Goal: Communication & Community: Answer question/provide support

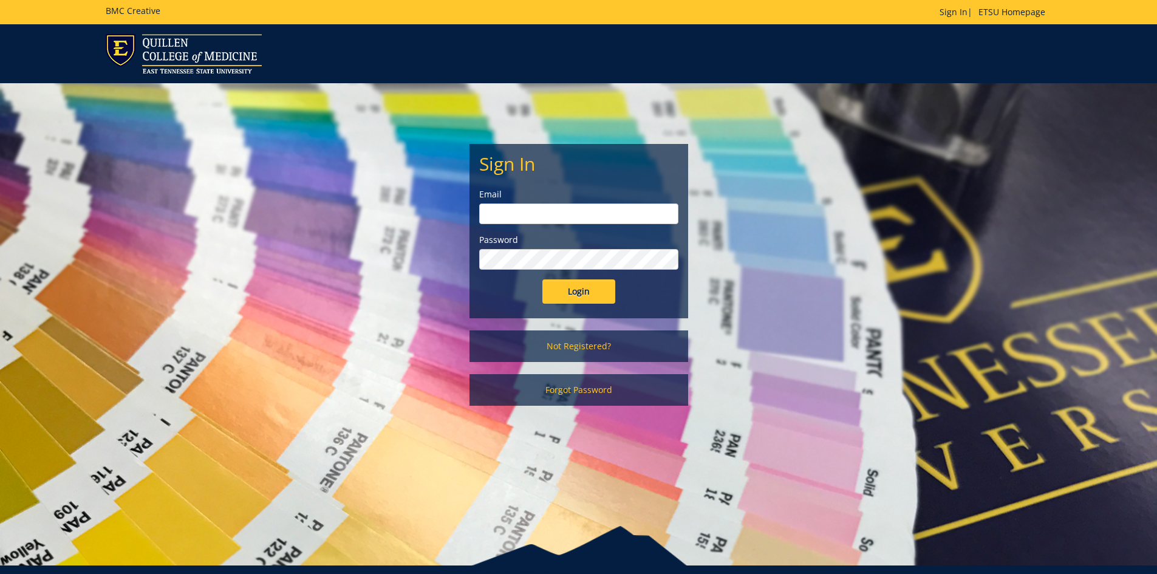
type input "[EMAIL_ADDRESS][DOMAIN_NAME]"
click at [584, 295] on input "Login" at bounding box center [578, 291] width 73 height 24
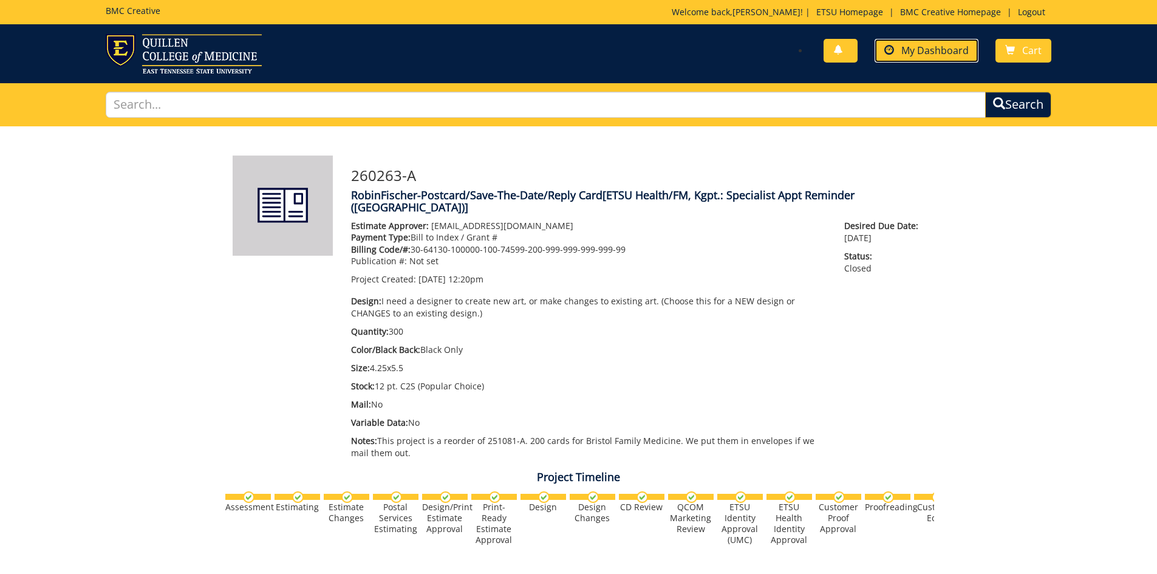
click at [903, 58] on link "My Dashboard" at bounding box center [927, 51] width 104 height 24
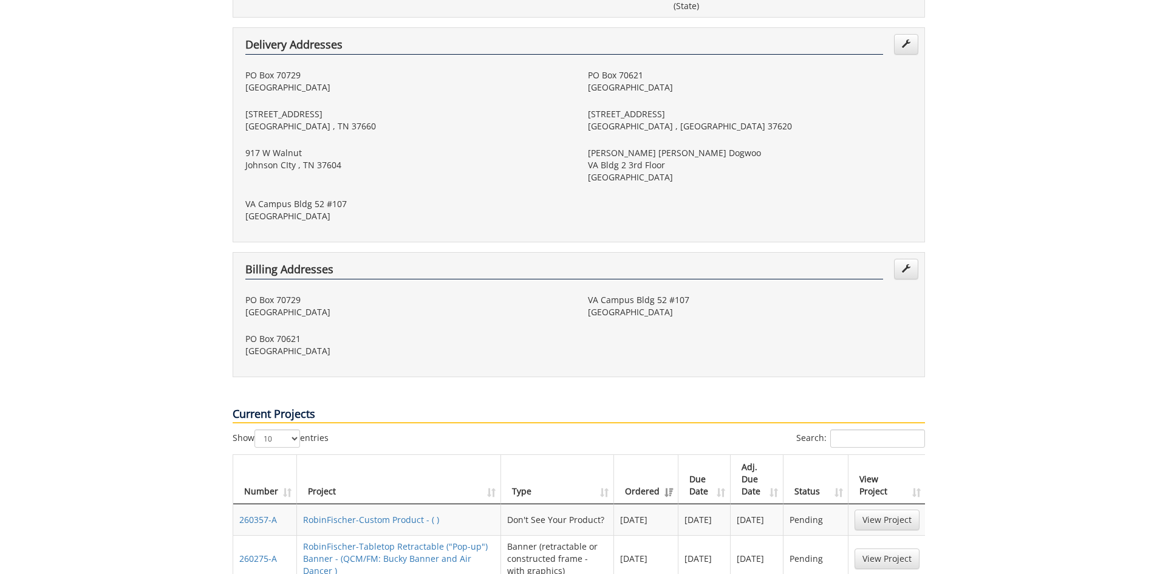
scroll to position [486, 0]
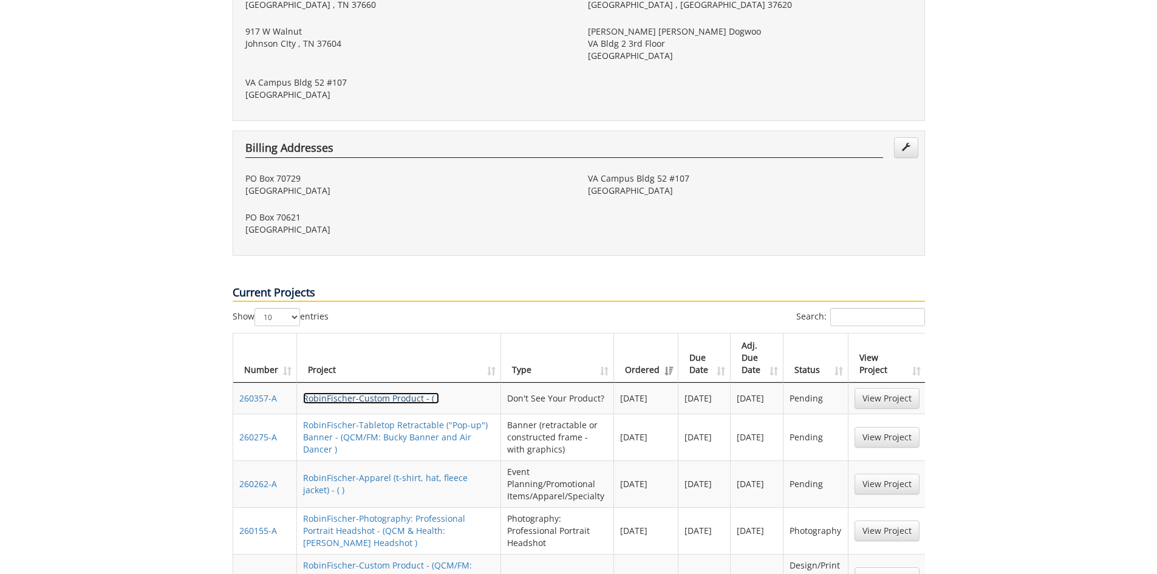
click at [371, 392] on link "RobinFischer-Custom Product - ( )" at bounding box center [371, 398] width 136 height 12
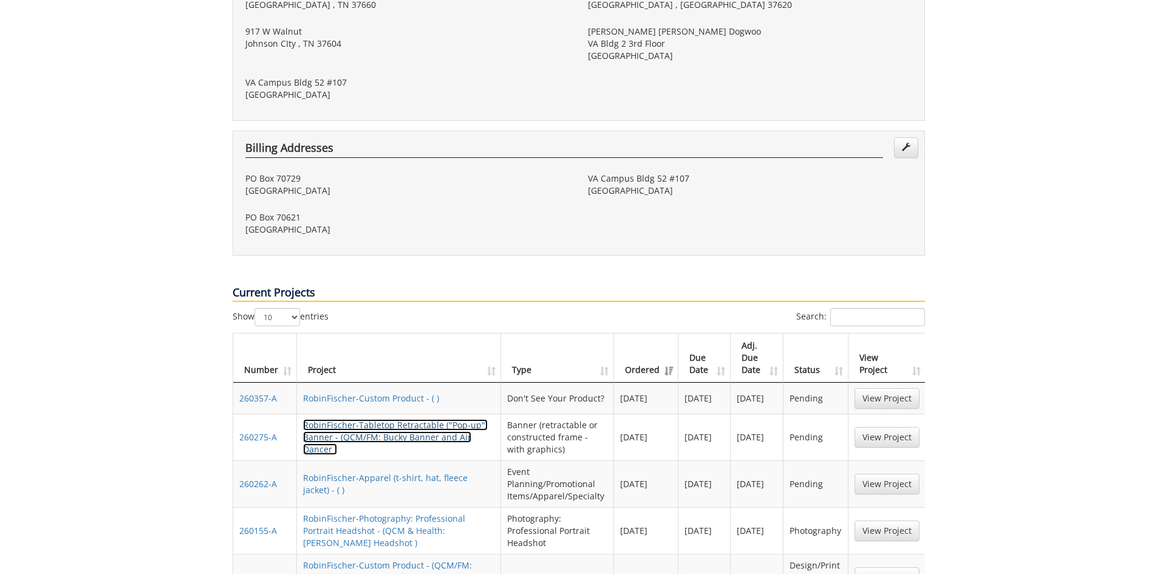
click at [403, 419] on link "RobinFischer-Tabletop Retractable ("Pop-up") Banner - (QCM/FM: Bucky Banner and…" at bounding box center [395, 437] width 185 height 36
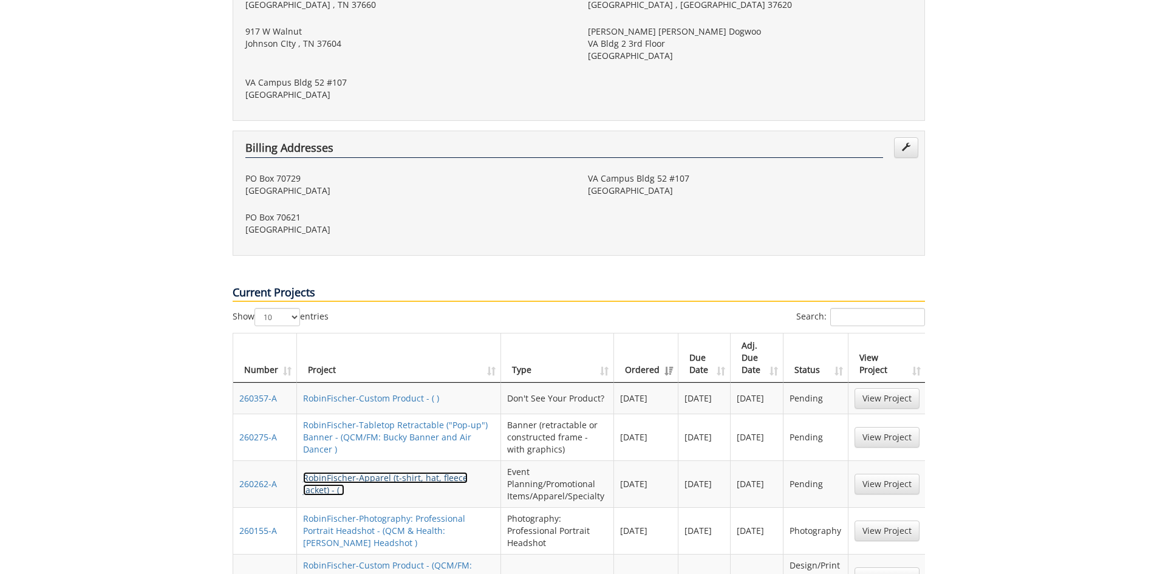
click at [388, 472] on link "RobinFischer-Apparel (t-shirt, hat, fleece jacket) - ( )" at bounding box center [385, 484] width 165 height 24
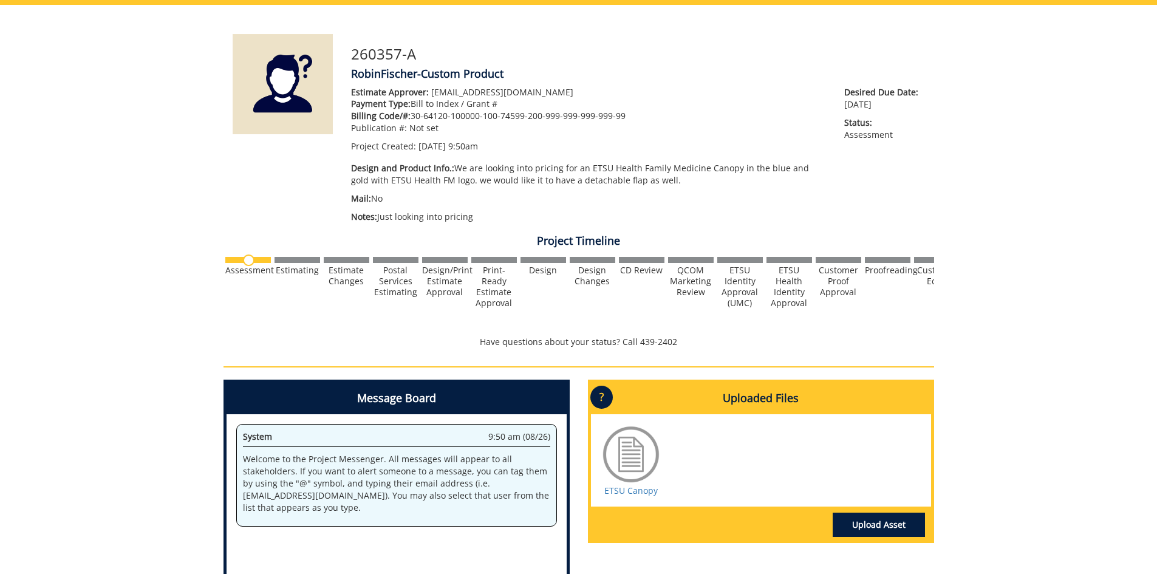
scroll to position [243, 0]
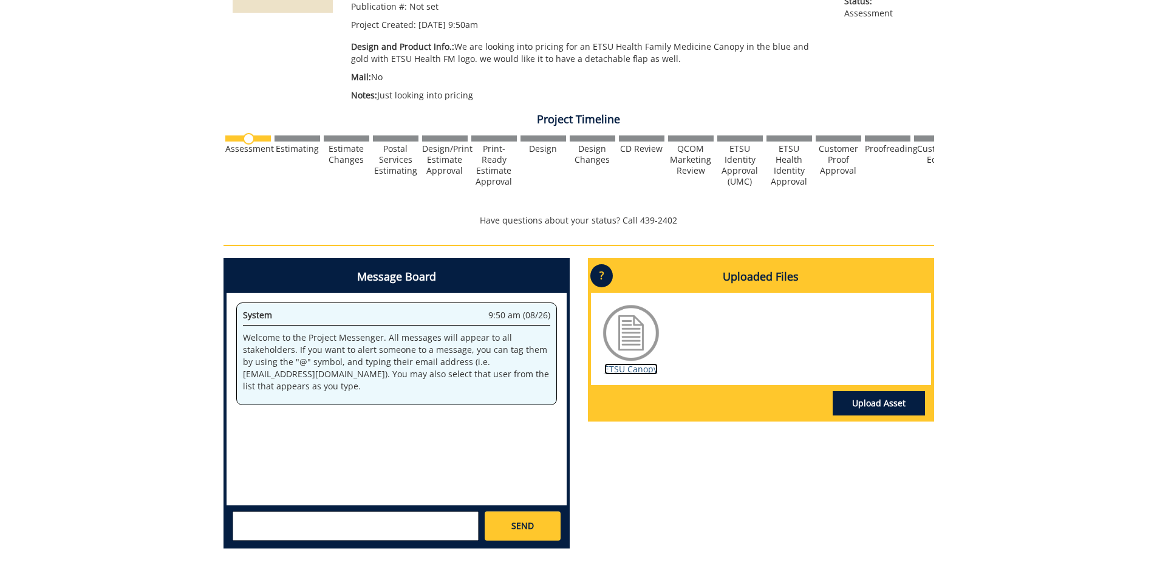
click at [631, 369] on link "ETSU Canopy" at bounding box center [630, 369] width 53 height 12
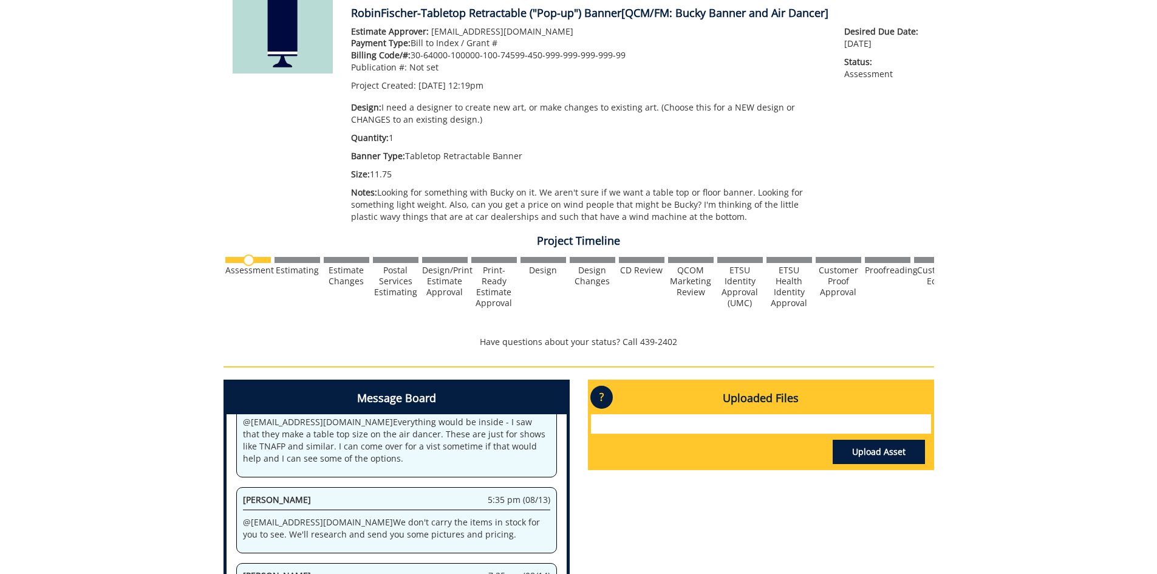
scroll to position [243, 0]
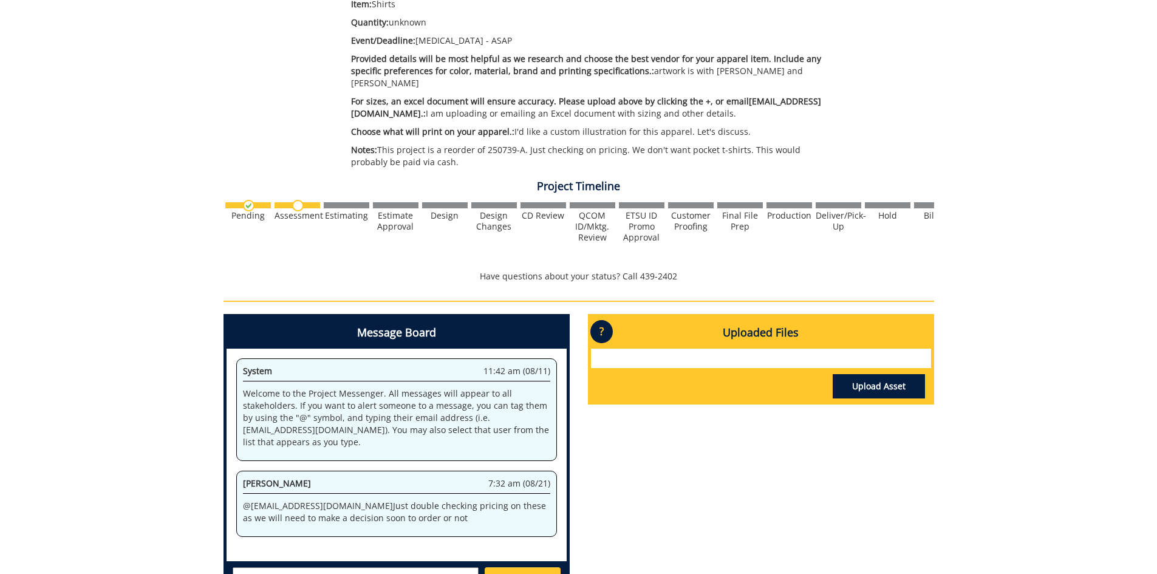
scroll to position [364, 0]
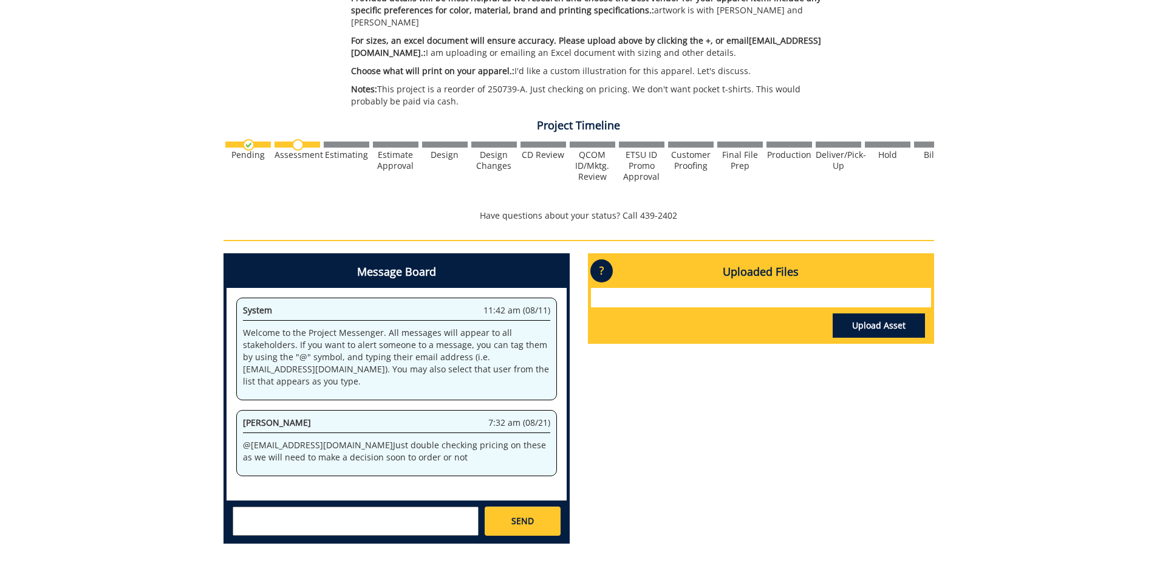
click at [261, 510] on textarea at bounding box center [356, 521] width 246 height 29
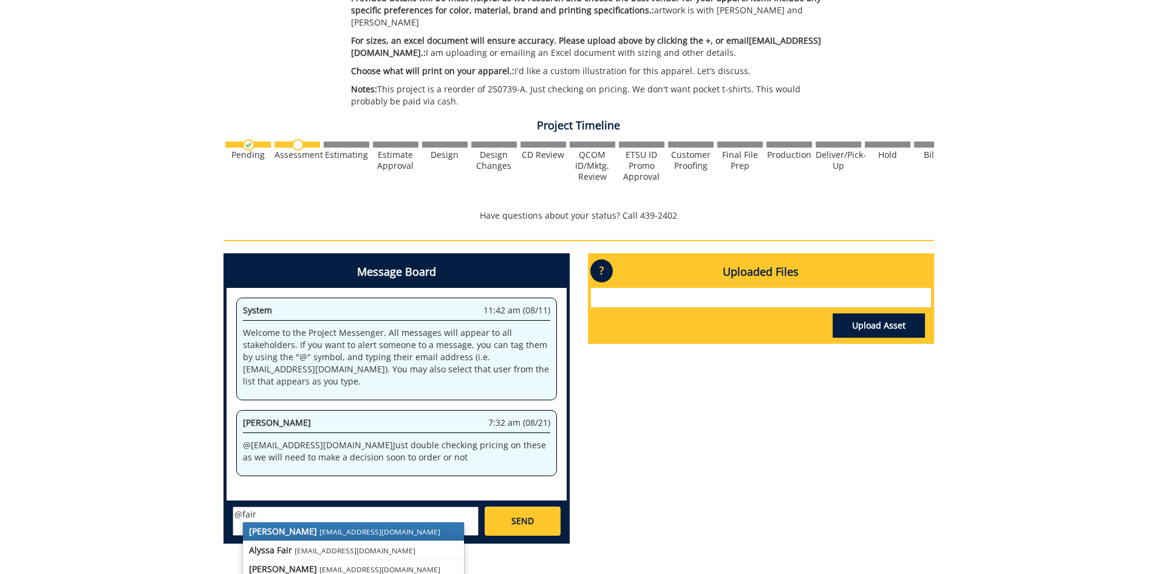
scroll to position [425, 0]
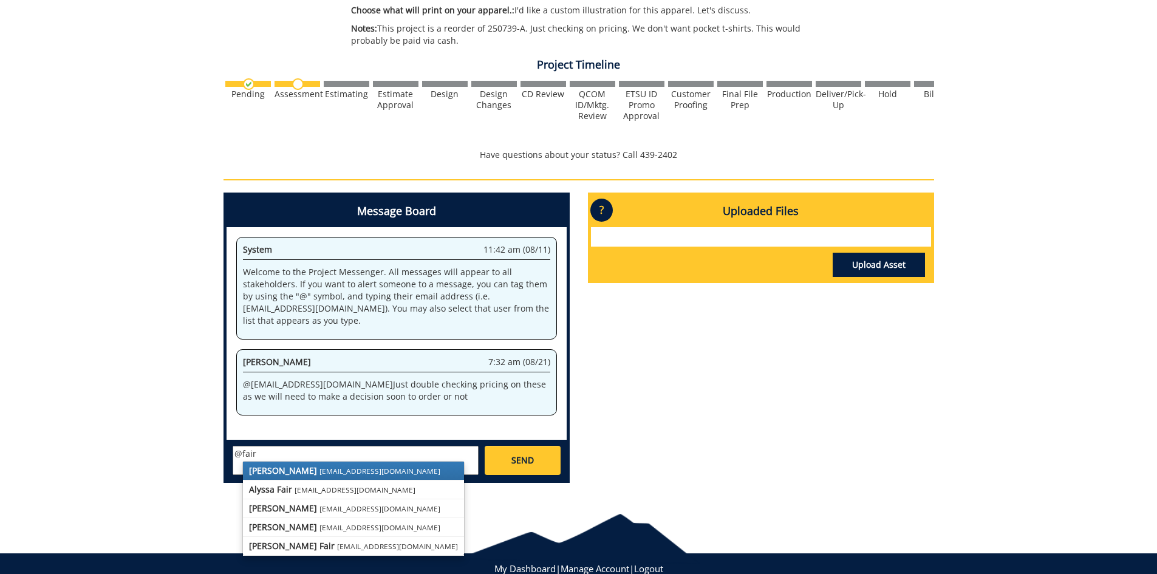
click at [320, 466] on small "[EMAIL_ADDRESS][DOMAIN_NAME]" at bounding box center [380, 471] width 121 height 10
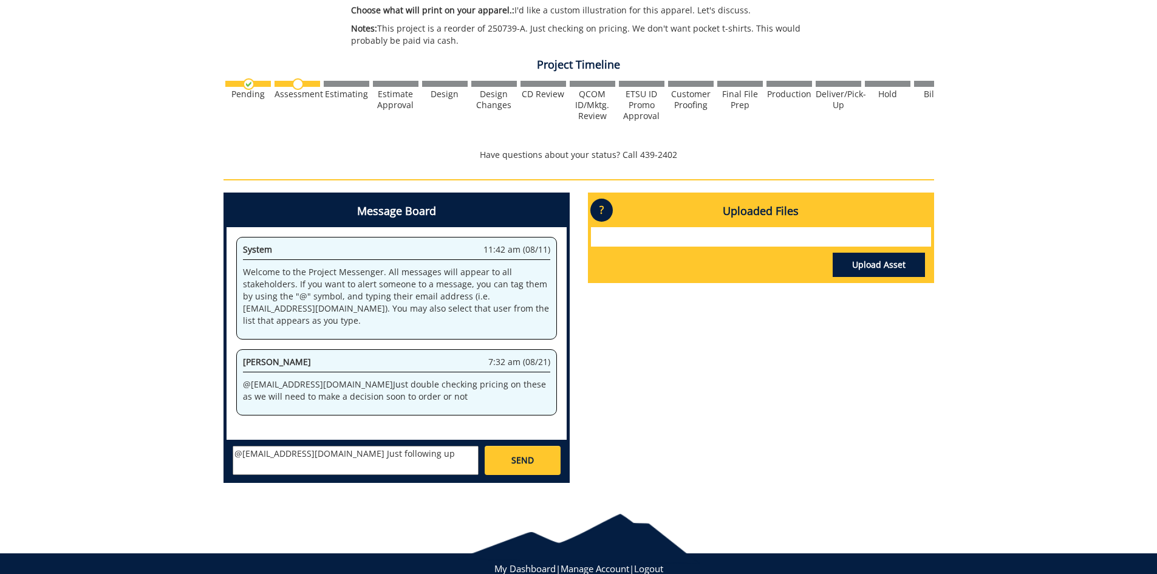
type textarea "@fair@mail.etsu.edu Just following up"
click at [502, 450] on link "SEND" at bounding box center [522, 460] width 75 height 29
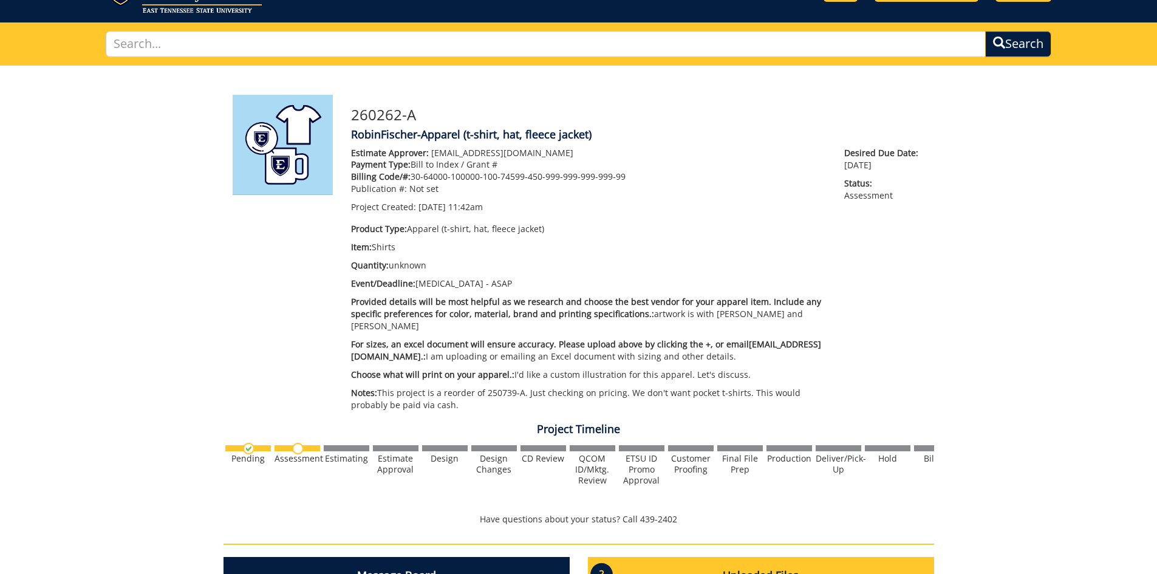
scroll to position [0, 0]
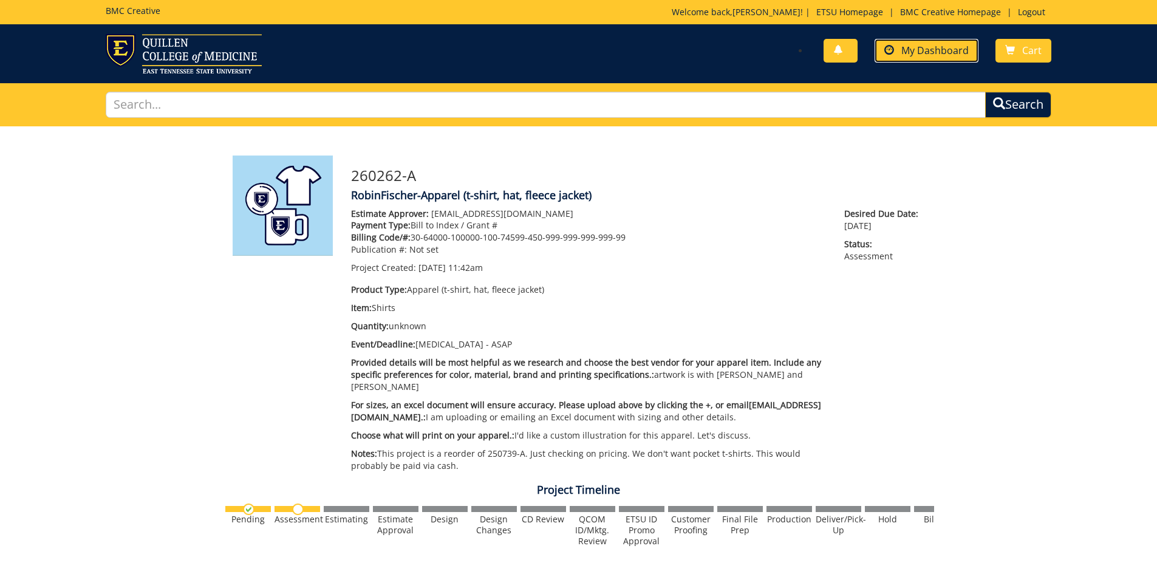
click at [912, 46] on span "My Dashboard" at bounding box center [934, 50] width 67 height 13
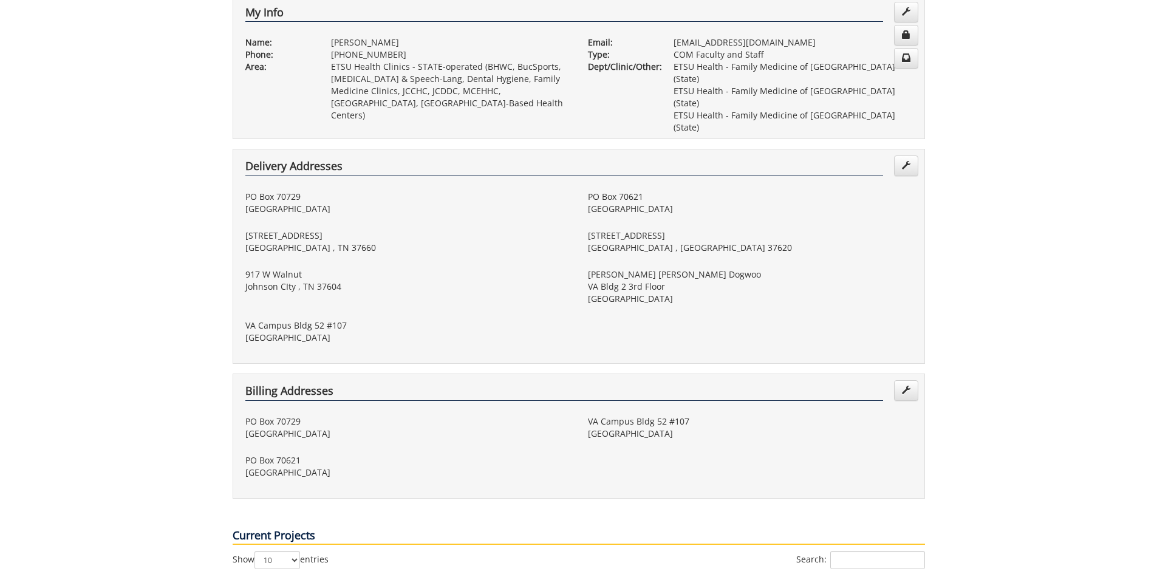
scroll to position [547, 0]
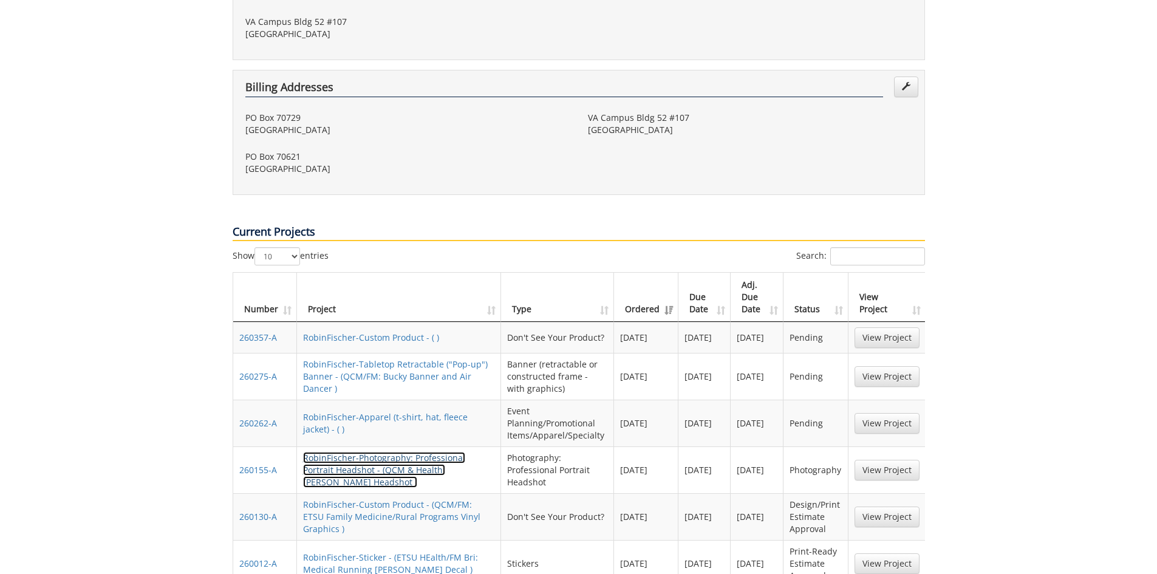
click at [379, 452] on link "RobinFischer-Photography: Professional Portrait Headshot - (QCM & Health: [PERS…" at bounding box center [384, 470] width 162 height 36
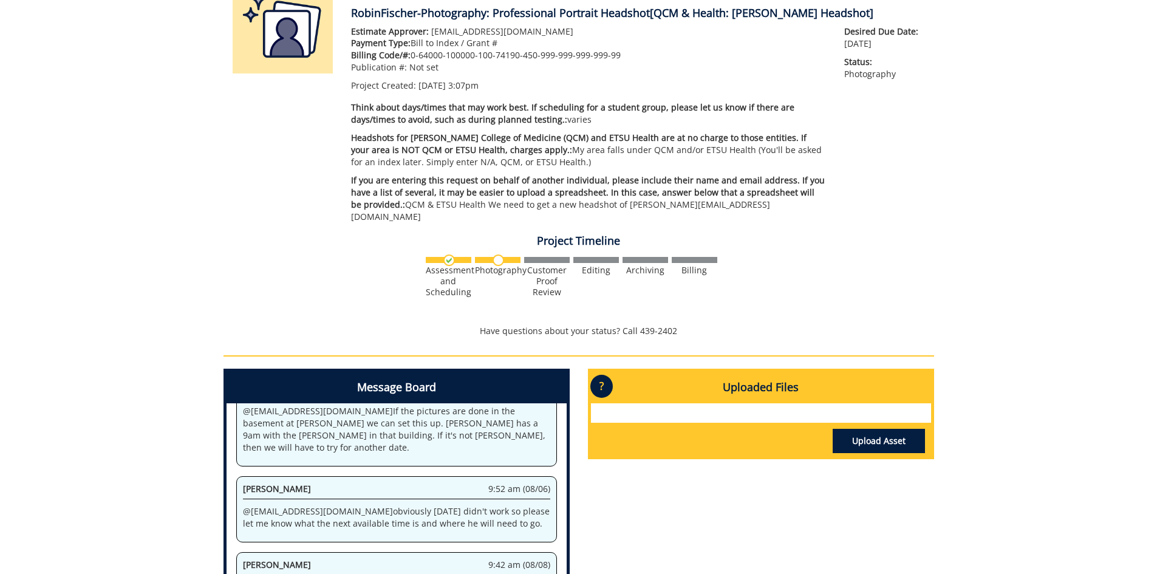
scroll to position [304, 0]
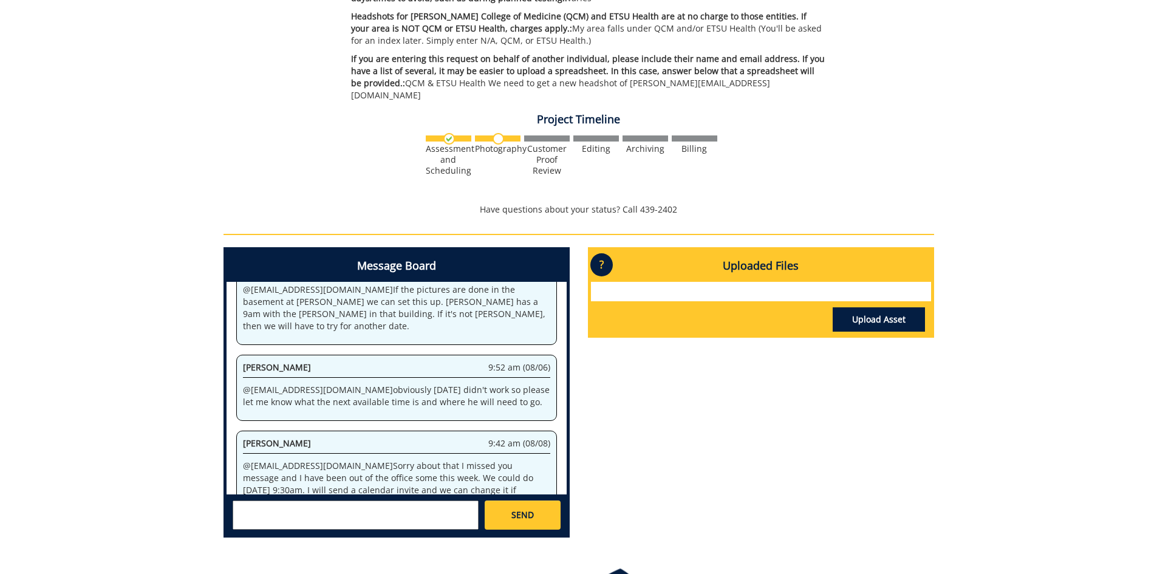
click at [245, 501] on textarea at bounding box center [356, 515] width 246 height 29
click at [343, 501] on textarea "@slud" at bounding box center [356, 515] width 246 height 29
click at [321, 521] on small "[EMAIL_ADDRESS][DOMAIN_NAME]" at bounding box center [380, 526] width 121 height 10
type textarea "@[EMAIL_ADDRESS][DOMAIN_NAME] Just confirming we are still on for"
drag, startPoint x: 457, startPoint y: 499, endPoint x: 210, endPoint y: 465, distance: 249.6
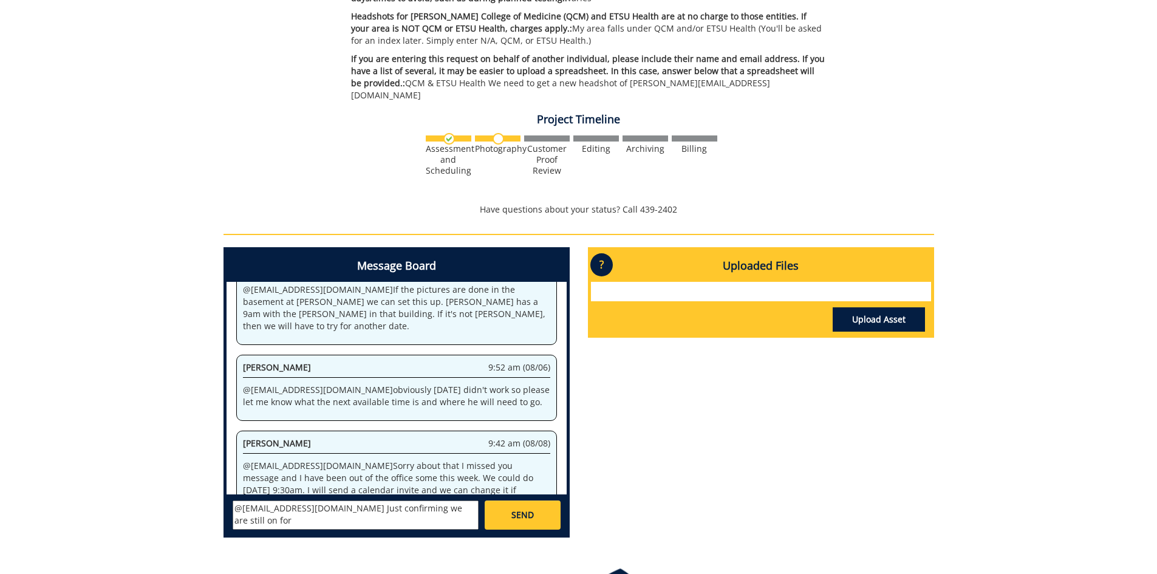
click at [210, 465] on div "260155-A RobinFischer-Photography: Professional Portrait Headshot [QCM & Health…" at bounding box center [578, 185] width 1157 height 725
click at [727, 473] on div "Message Board System 3:07 pm (07/24) Welcome to the Project Messenger. All mess…" at bounding box center [578, 397] width 729 height 300
